Goal: Information Seeking & Learning: Learn about a topic

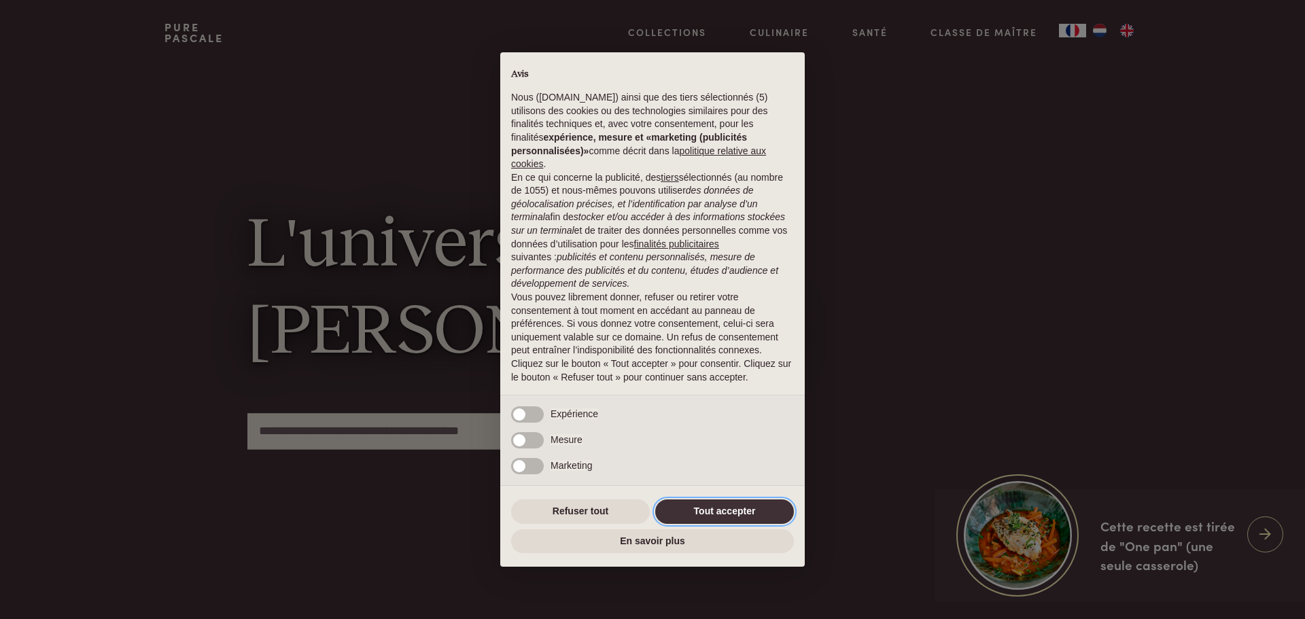
click at [731, 514] on button "Tout accepter" at bounding box center [724, 512] width 139 height 24
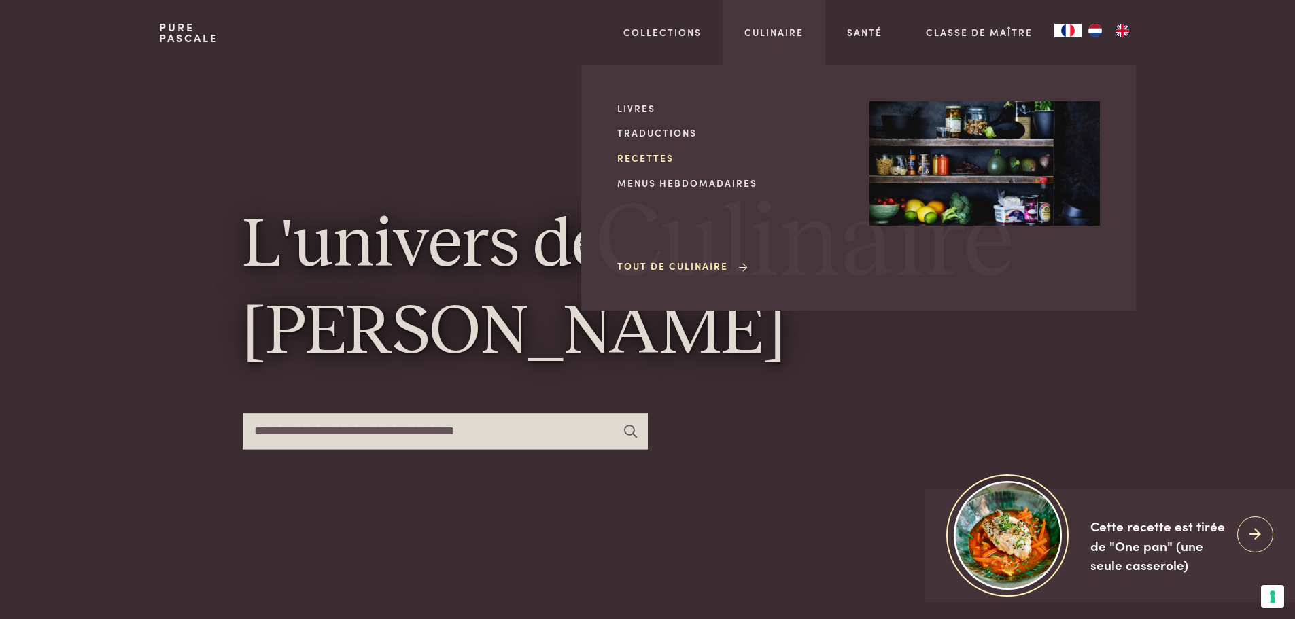
click at [651, 158] on link "Recettes" at bounding box center [732, 158] width 230 height 14
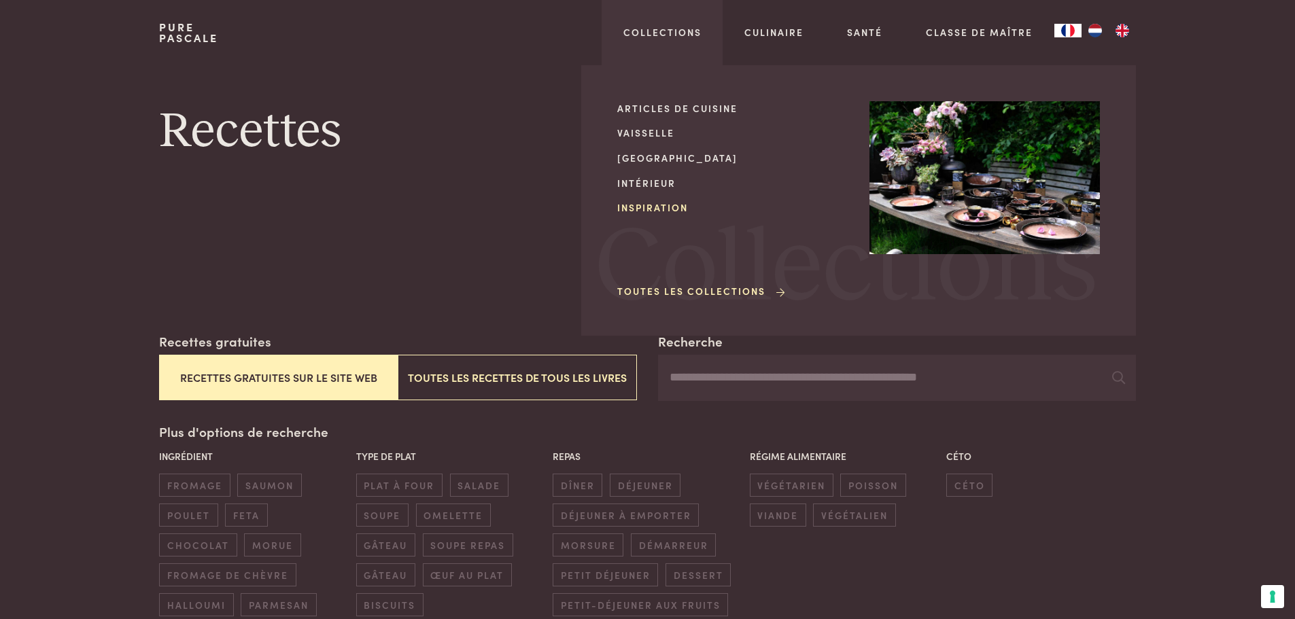
click at [659, 206] on link "Inspiration" at bounding box center [732, 208] width 230 height 14
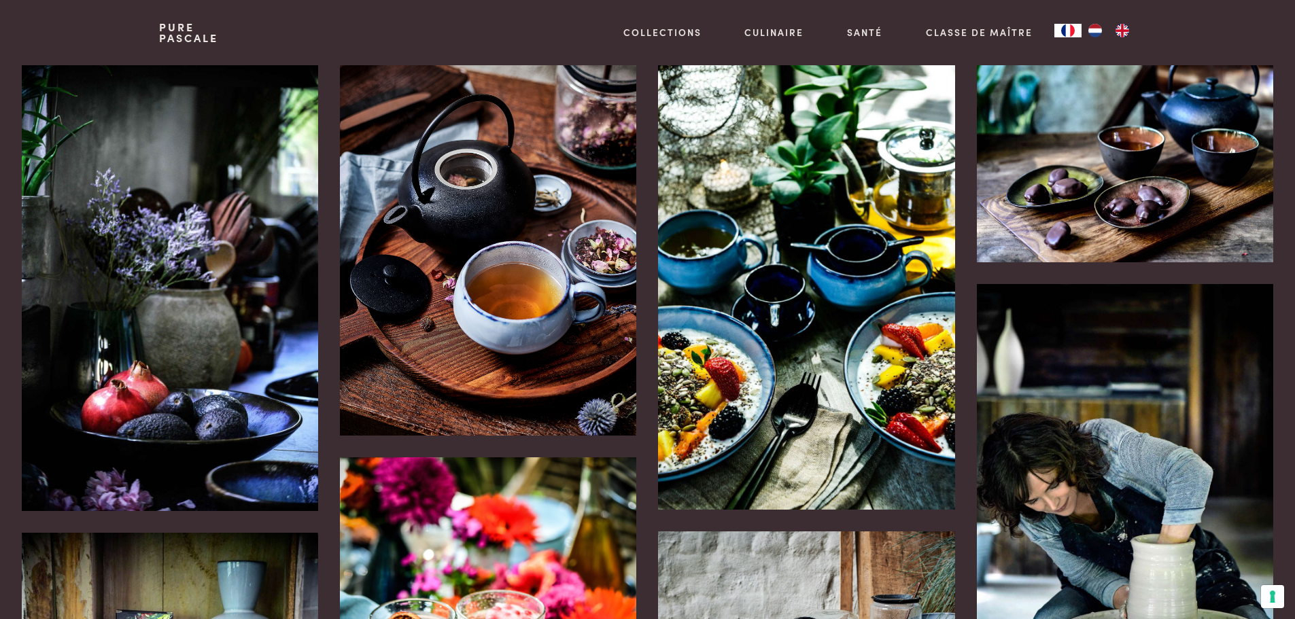
click at [1098, 31] on img "NL" at bounding box center [1095, 31] width 16 height 14
click at [1128, 33] on img "FR" at bounding box center [1122, 31] width 16 height 14
click at [1090, 29] on img "NL" at bounding box center [1095, 31] width 16 height 14
click at [183, 30] on link "Pure Pascale" at bounding box center [188, 33] width 59 height 22
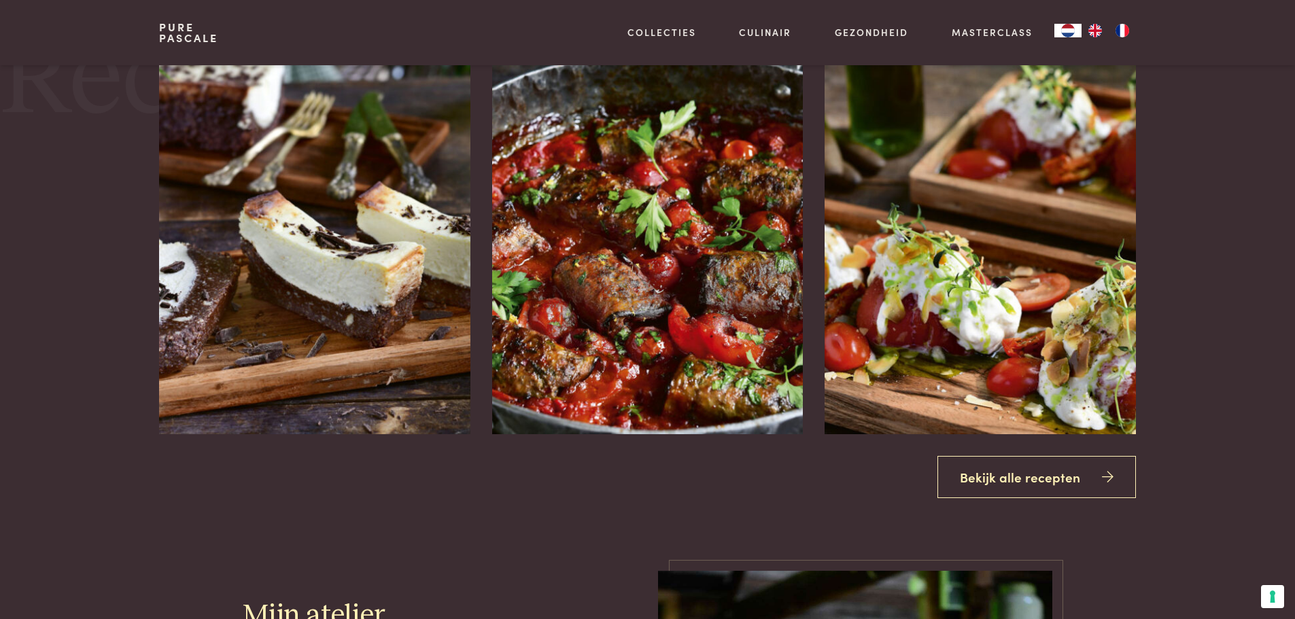
scroll to position [1767, 0]
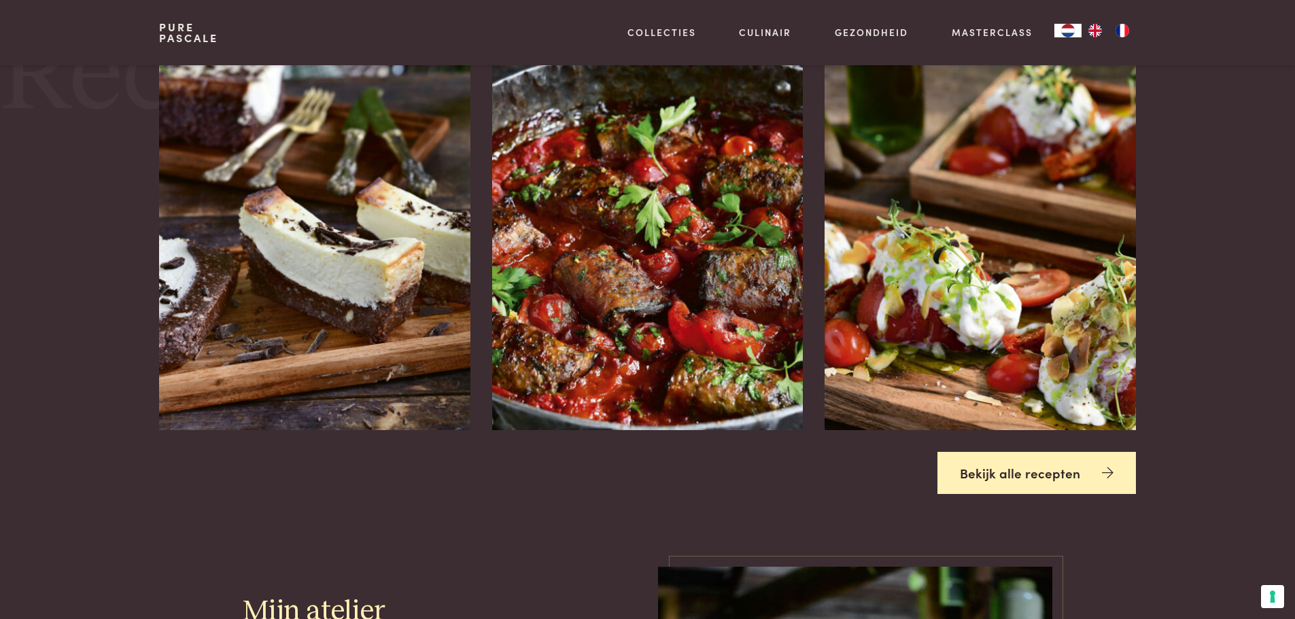
click at [1006, 468] on link "Bekijk alle recepten" at bounding box center [1036, 473] width 198 height 43
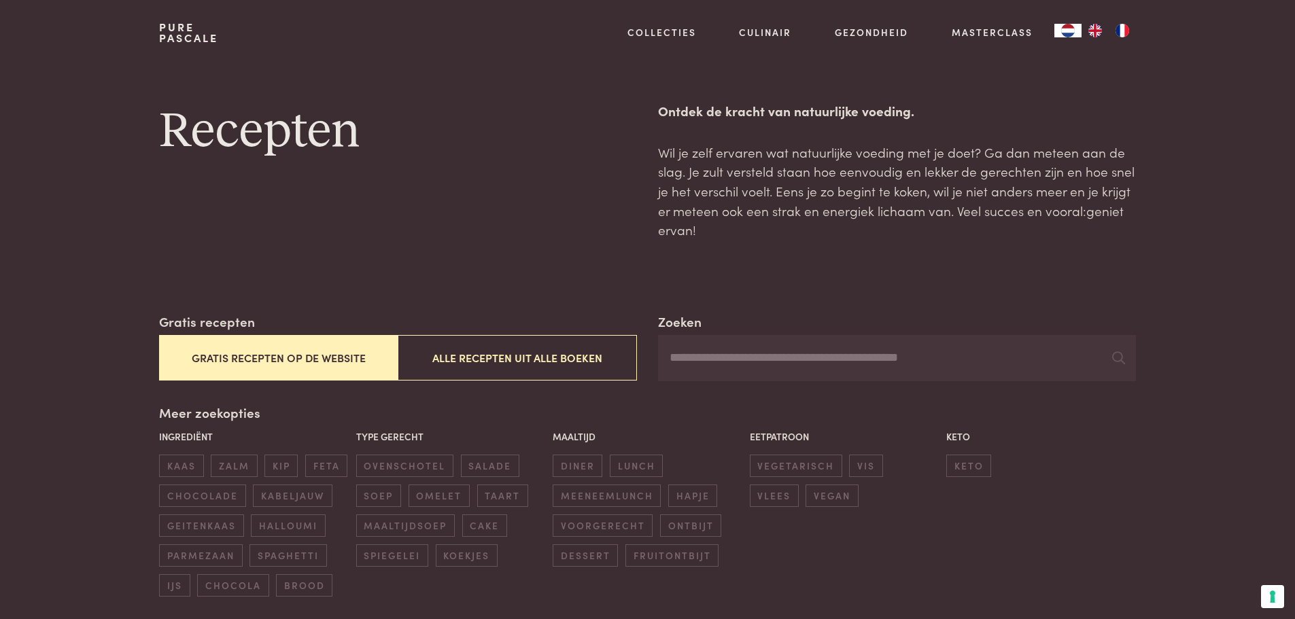
click at [713, 362] on input "Zoeken" at bounding box center [896, 358] width 477 height 46
type input "****"
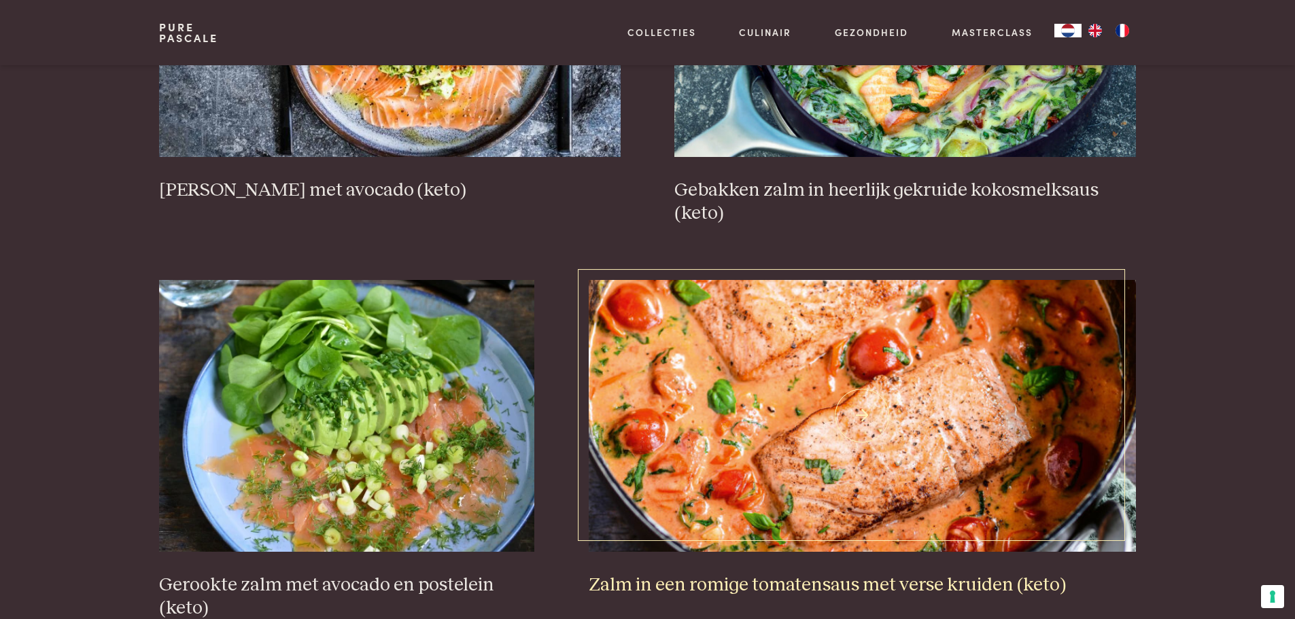
scroll to position [884, 0]
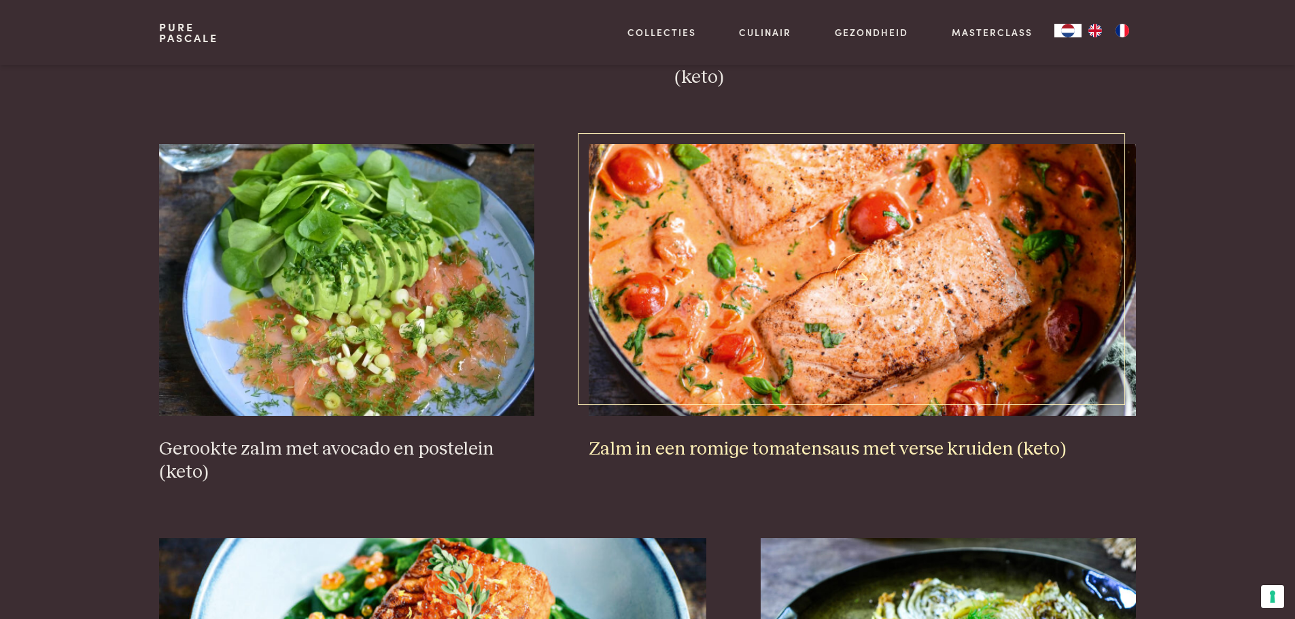
click at [799, 325] on img at bounding box center [862, 280] width 547 height 272
